Goal: Information Seeking & Learning: Find specific fact

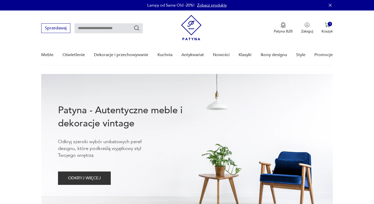
click at [100, 33] on div "Sprzedawaj Patyna B2B Zaloguj 1 Koszyk Twój koszyk ( 1 ) Wazon Murano w stylu V…" at bounding box center [187, 26] width 292 height 30
click at [101, 30] on input "text" at bounding box center [109, 28] width 68 height 10
type input "**********"
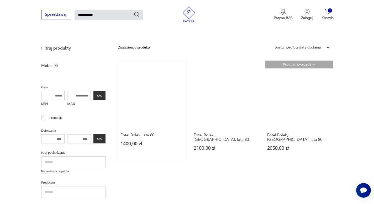
scroll to position [65, 0]
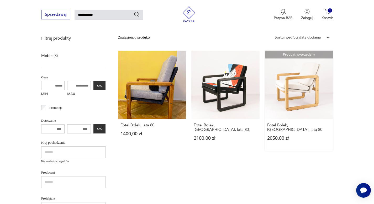
click at [296, 59] on link "Produkt wyprzedany Fotel Bolek, [GEOGRAPHIC_DATA], lata 80. 2050,00 zł" at bounding box center [299, 101] width 68 height 100
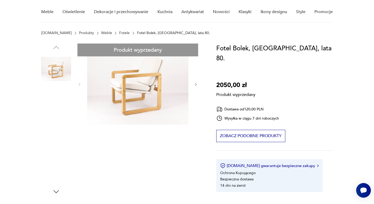
scroll to position [43, 0]
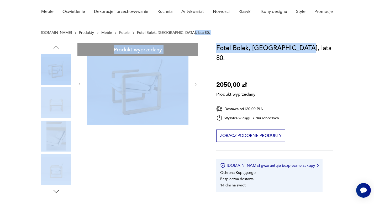
drag, startPoint x: 217, startPoint y: 43, endPoint x: 297, endPoint y: 46, distance: 80.5
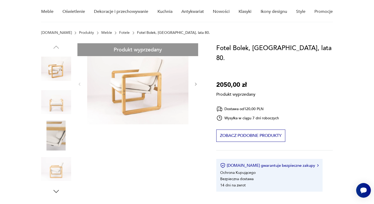
click at [271, 54] on div "Fotel Bolek, [GEOGRAPHIC_DATA], lata 80. 2050,00 zł Produkt wyprzedany Dostawa …" at bounding box center [274, 117] width 117 height 149
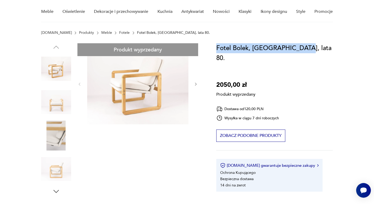
drag, startPoint x: 215, startPoint y: 50, endPoint x: 313, endPoint y: 48, distance: 98.0
copy h1 "Fotel Bolek, [GEOGRAPHIC_DATA], lata 80."
